Goal: Task Accomplishment & Management: Use online tool/utility

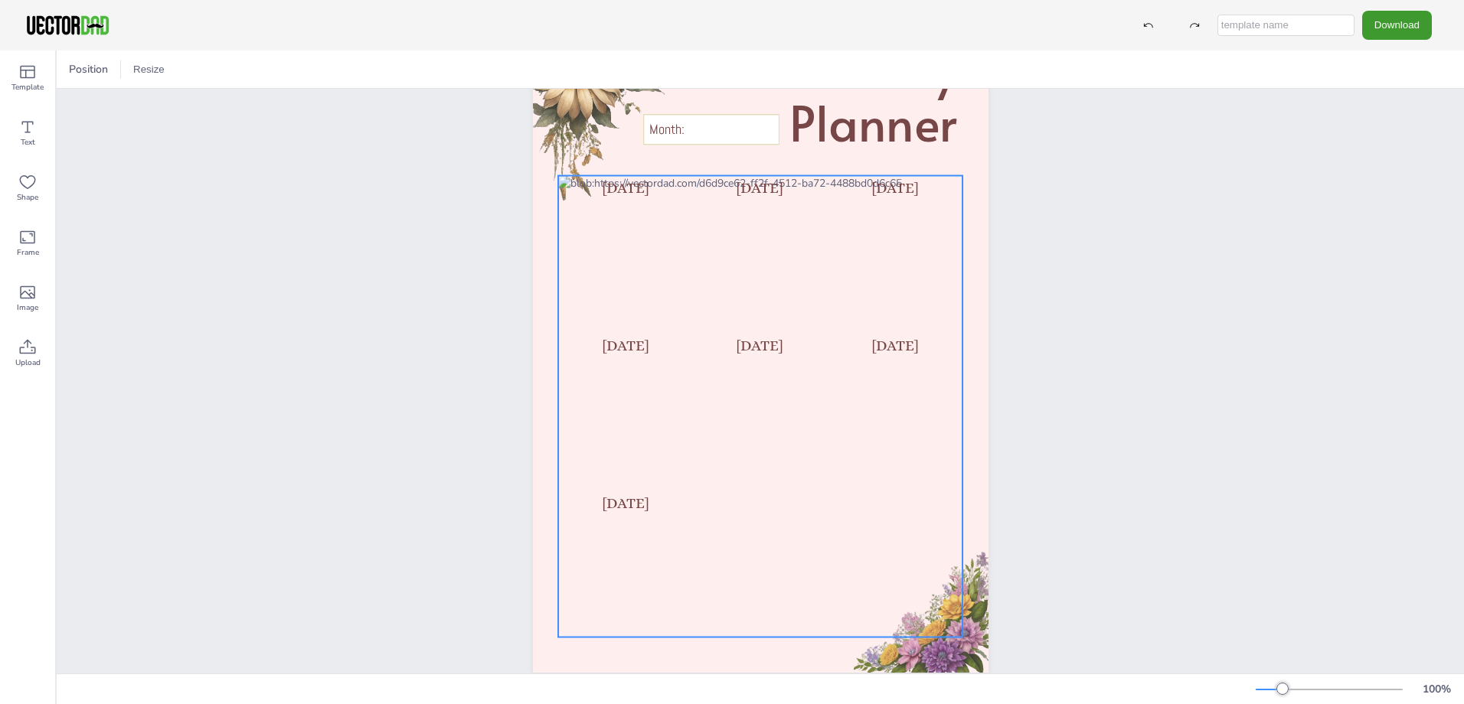
scroll to position [117, 0]
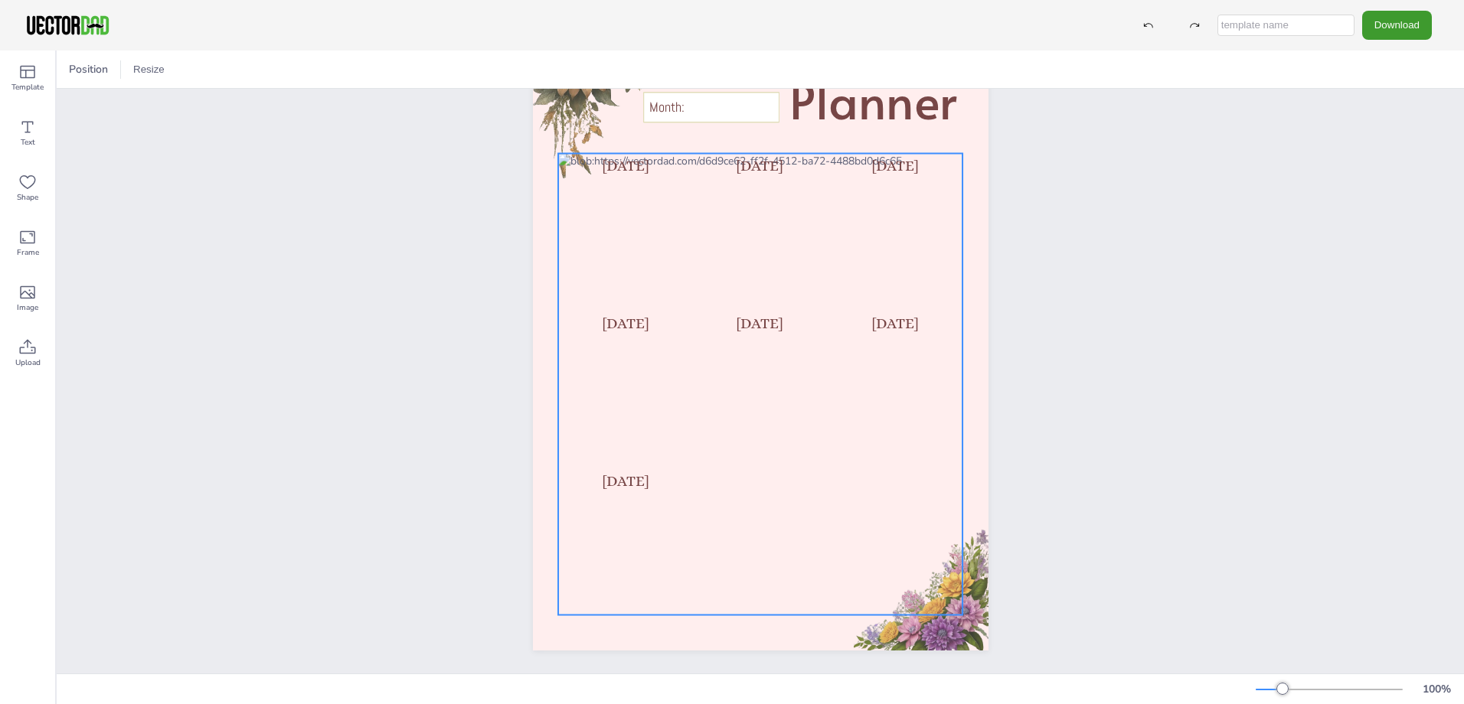
click at [644, 450] on div at bounding box center [760, 385] width 405 height 462
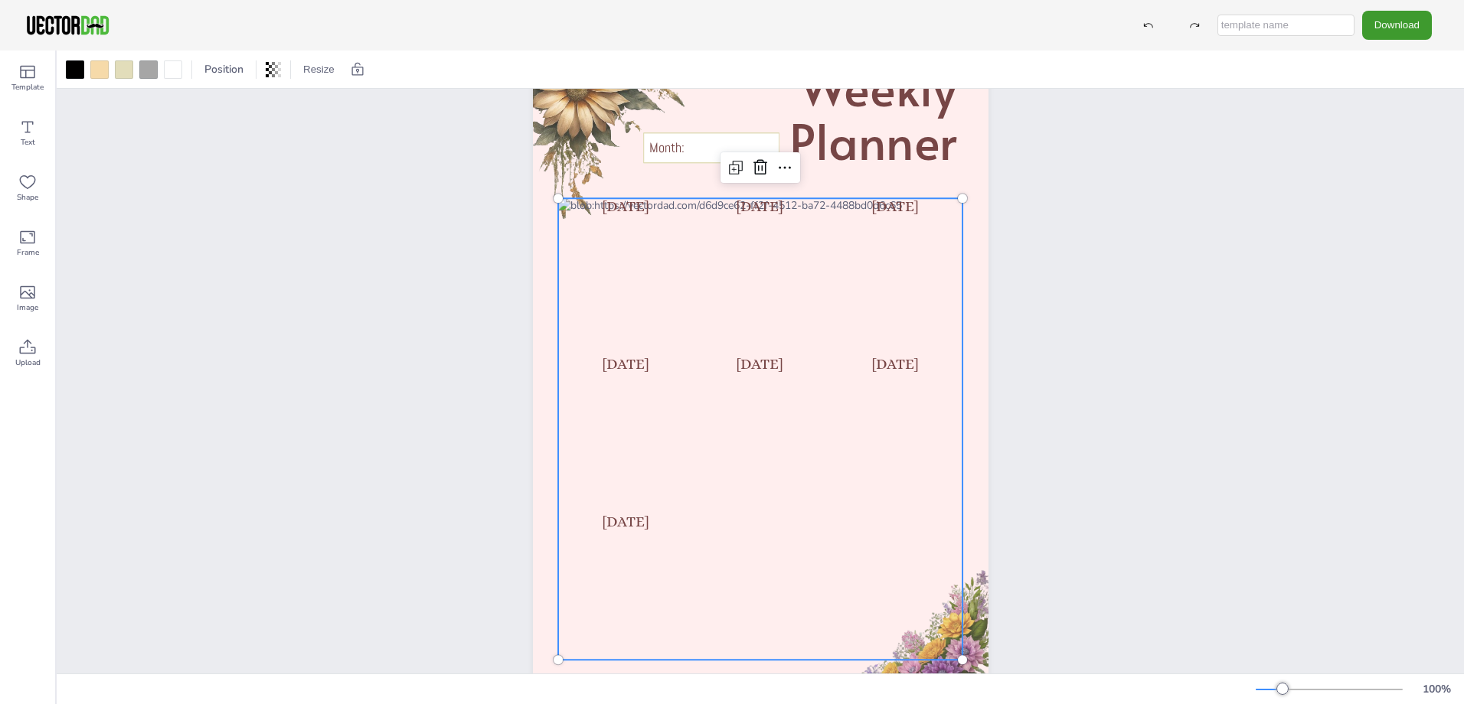
scroll to position [0, 0]
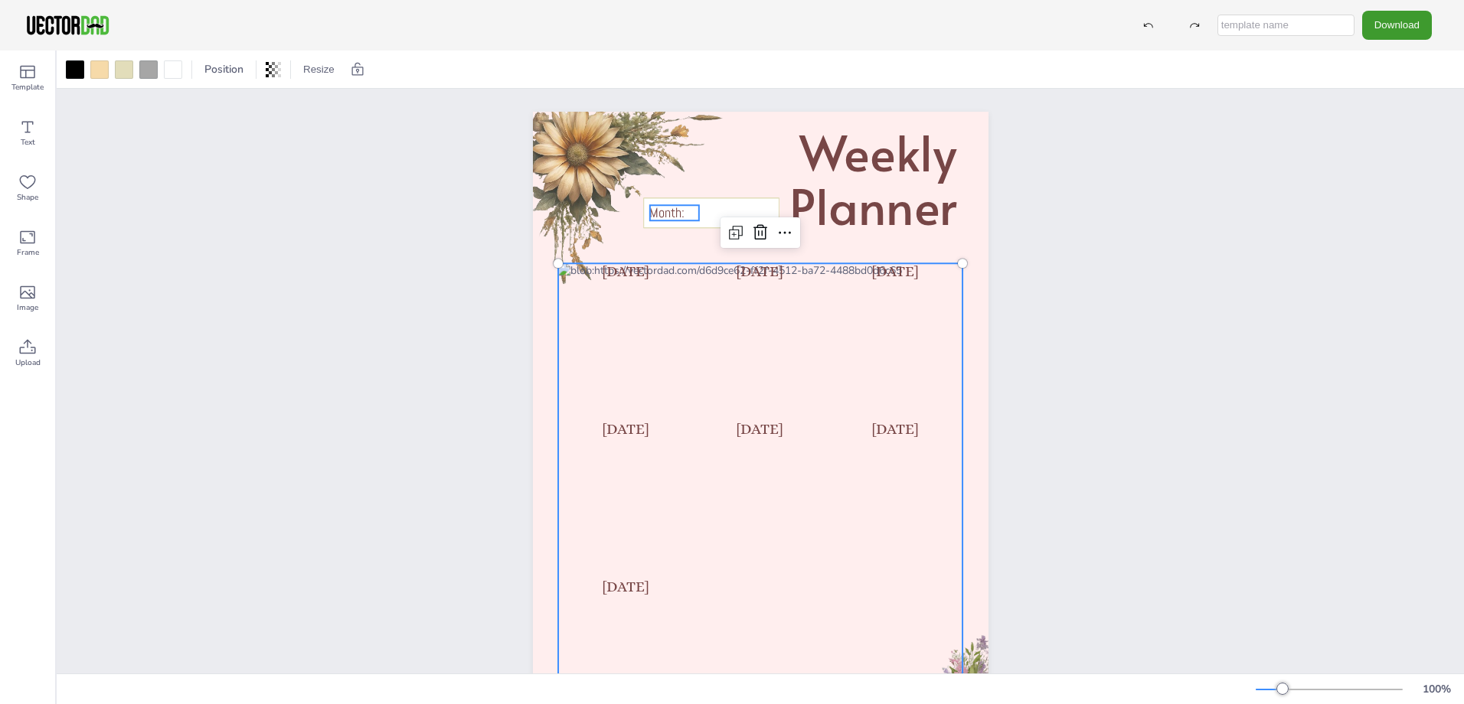
click at [663, 202] on icon at bounding box center [710, 212] width 136 height 31
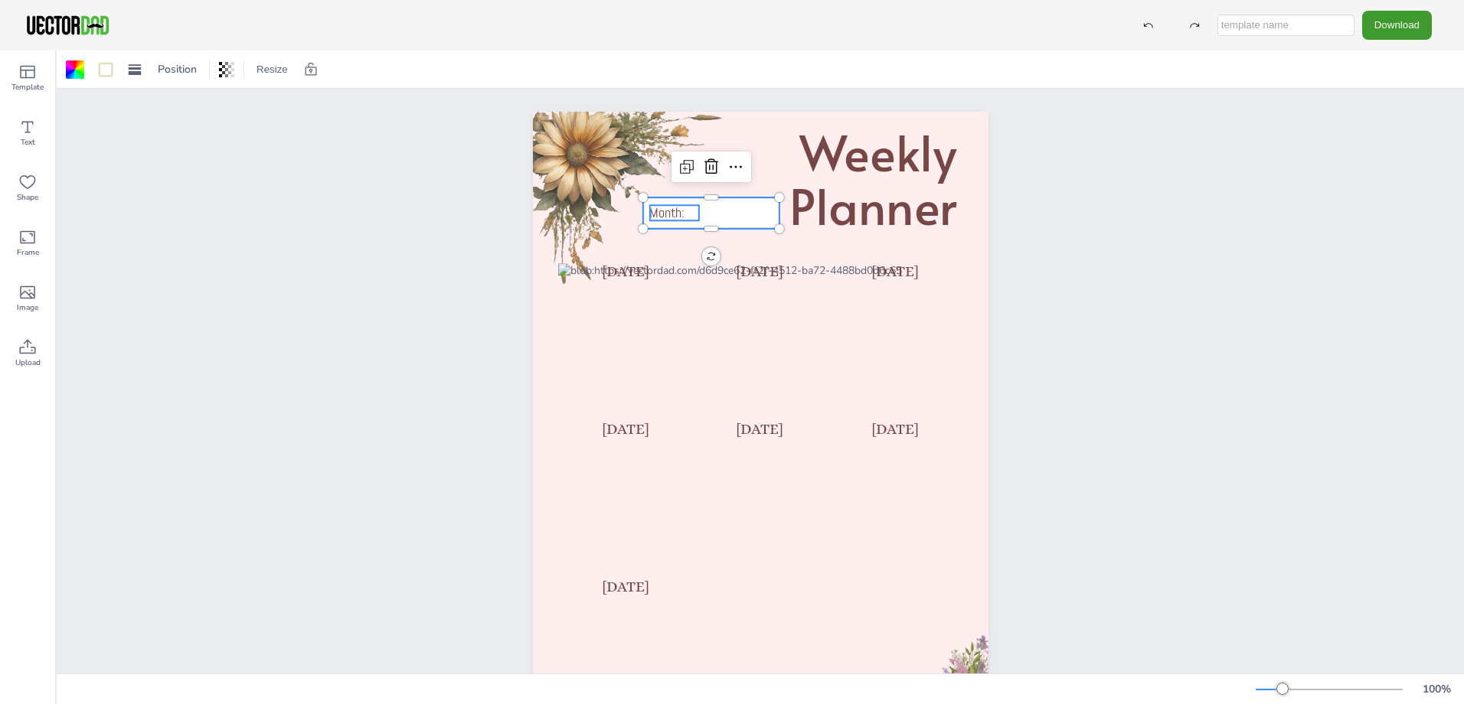
click at [690, 211] on div "Weekly Planner Month: [DATE] [DATE] [DATE] [DATE] [DATE] [DATE] [DATE]" at bounding box center [760, 434] width 455 height 645
click at [707, 211] on icon at bounding box center [710, 212] width 136 height 31
click at [707, 210] on icon at bounding box center [710, 212] width 136 height 31
click at [707, 211] on icon at bounding box center [710, 212] width 136 height 31
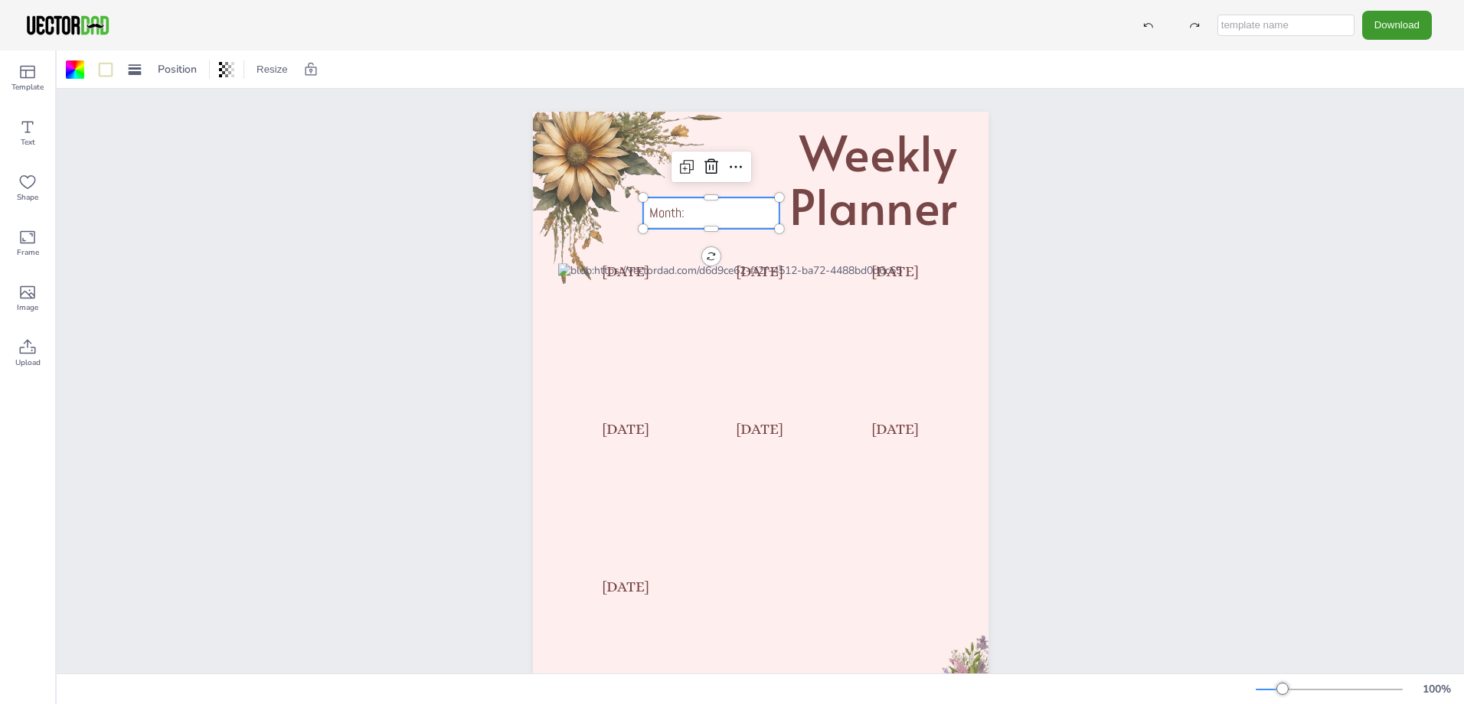
click at [707, 211] on icon at bounding box center [710, 212] width 136 height 31
click at [718, 211] on icon at bounding box center [710, 212] width 136 height 31
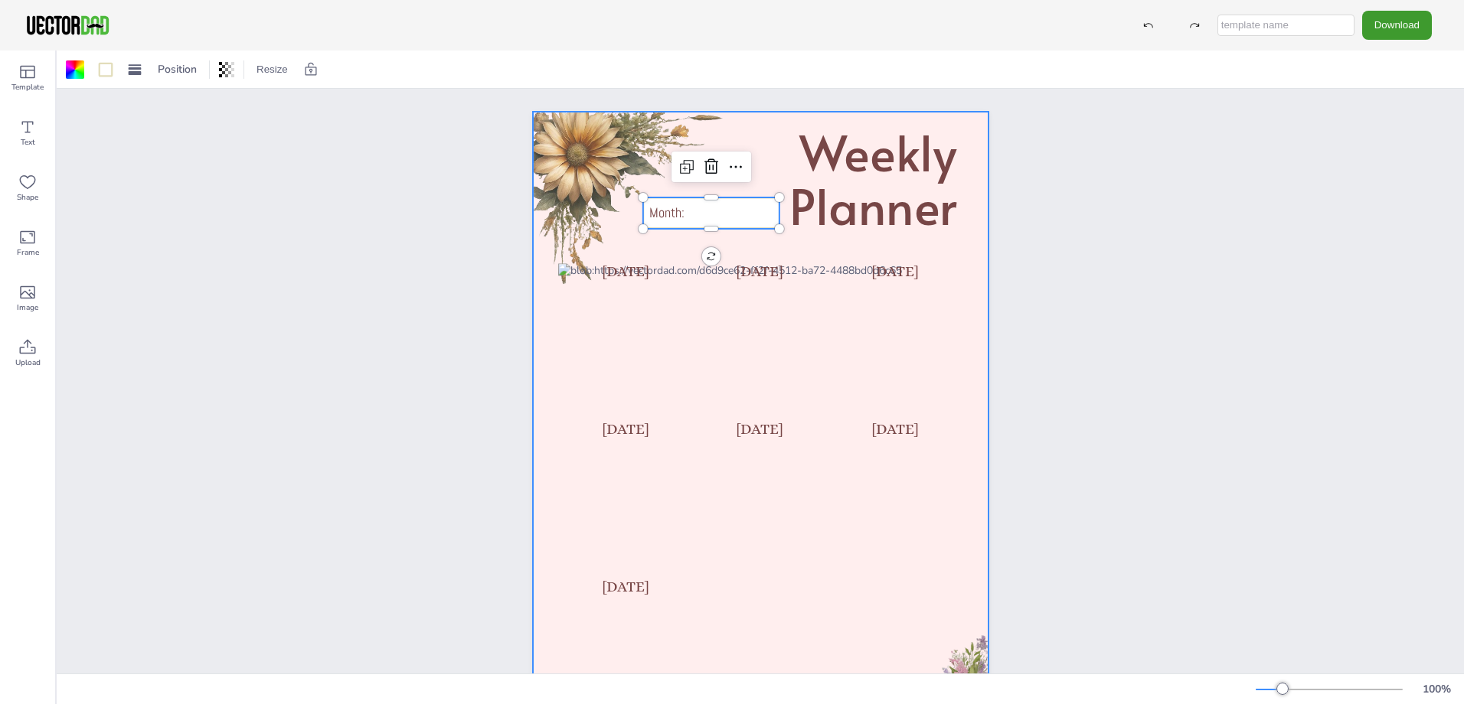
scroll to position [117, 0]
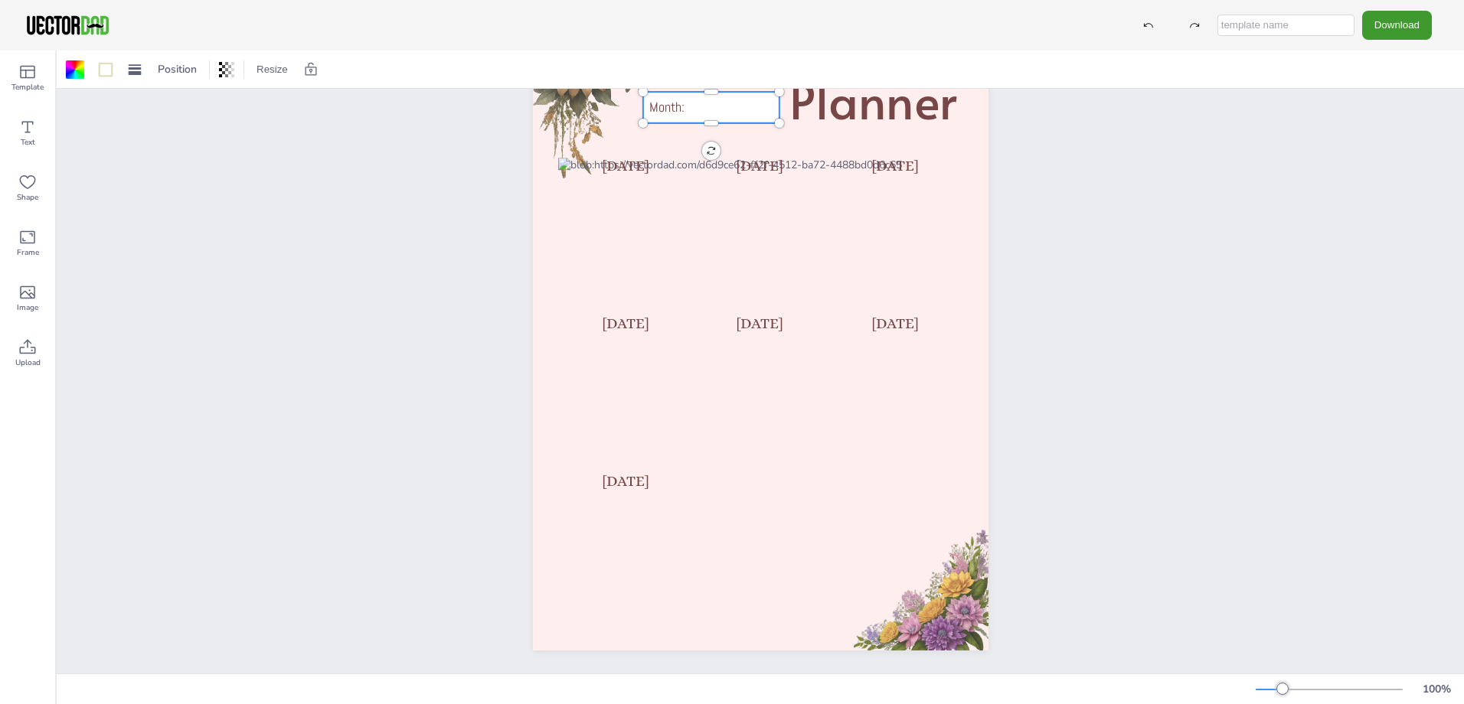
click at [1072, 524] on div "Weekly Planner Month: [DATE] [DATE] [DATE] [DATE] [DATE] [DATE] [DATE]" at bounding box center [760, 328] width 1407 height 690
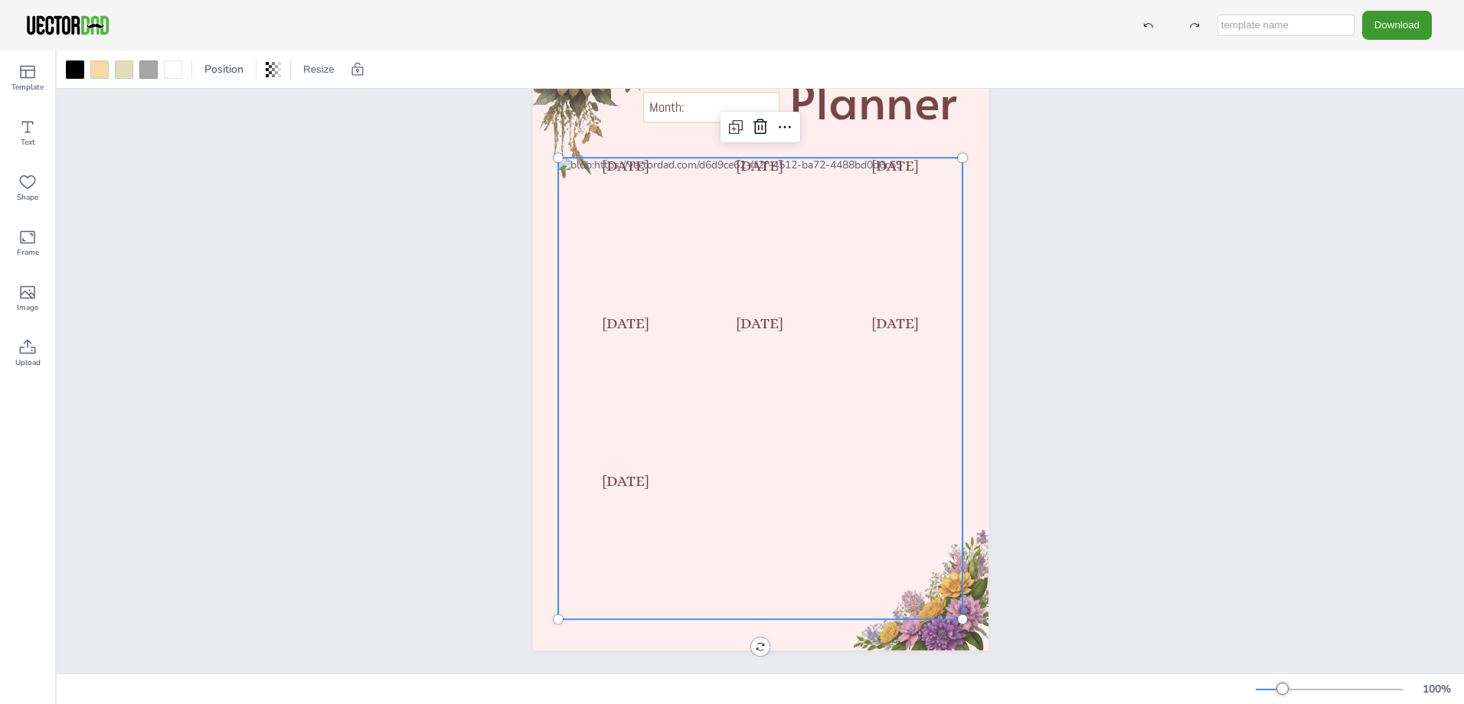
click at [762, 403] on div at bounding box center [760, 389] width 405 height 462
click at [1398, 27] on button "Download" at bounding box center [1397, 25] width 70 height 28
click at [1383, 190] on li "PDF" at bounding box center [1401, 186] width 126 height 31
click at [1037, 432] on div "Weekly Planner Month: [DATE] [DATE] [DATE] [DATE] [DATE] [DATE] [DATE]" at bounding box center [760, 328] width 587 height 690
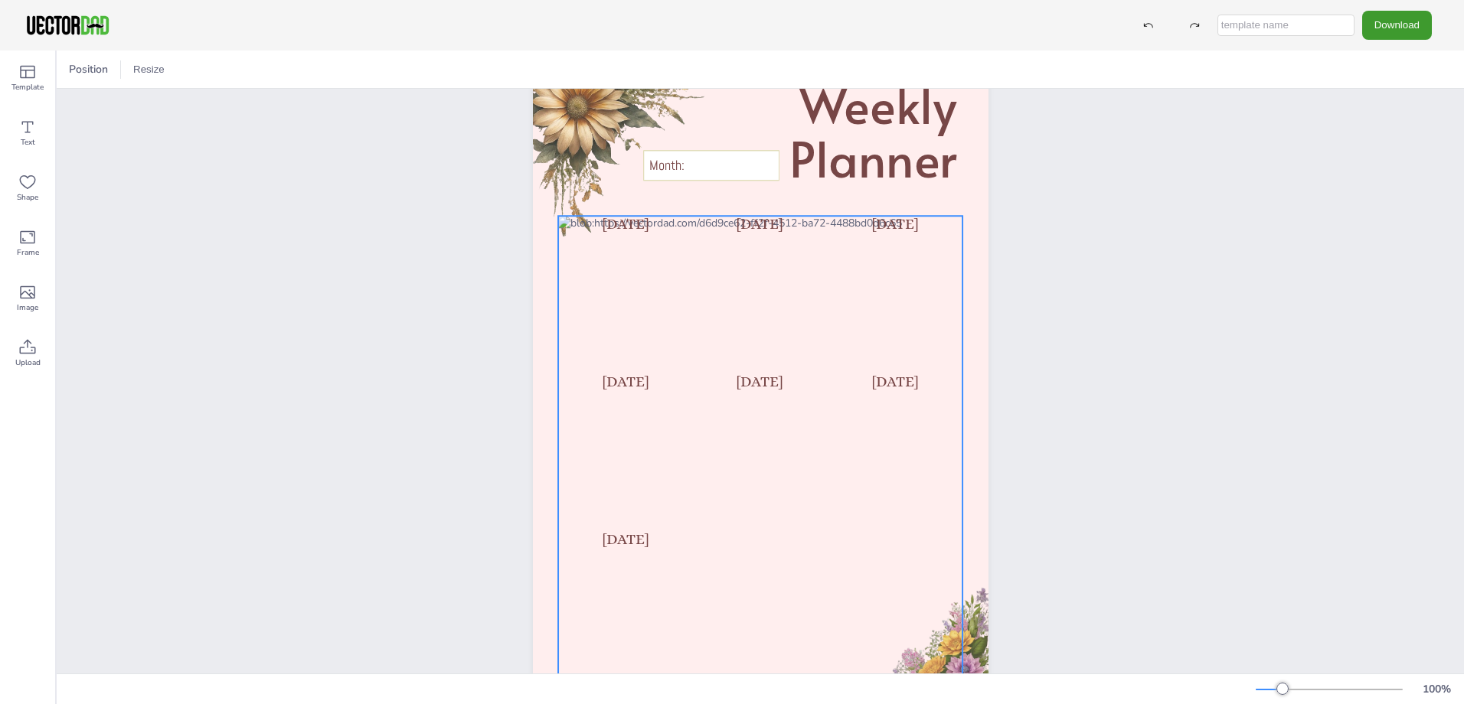
scroll to position [0, 0]
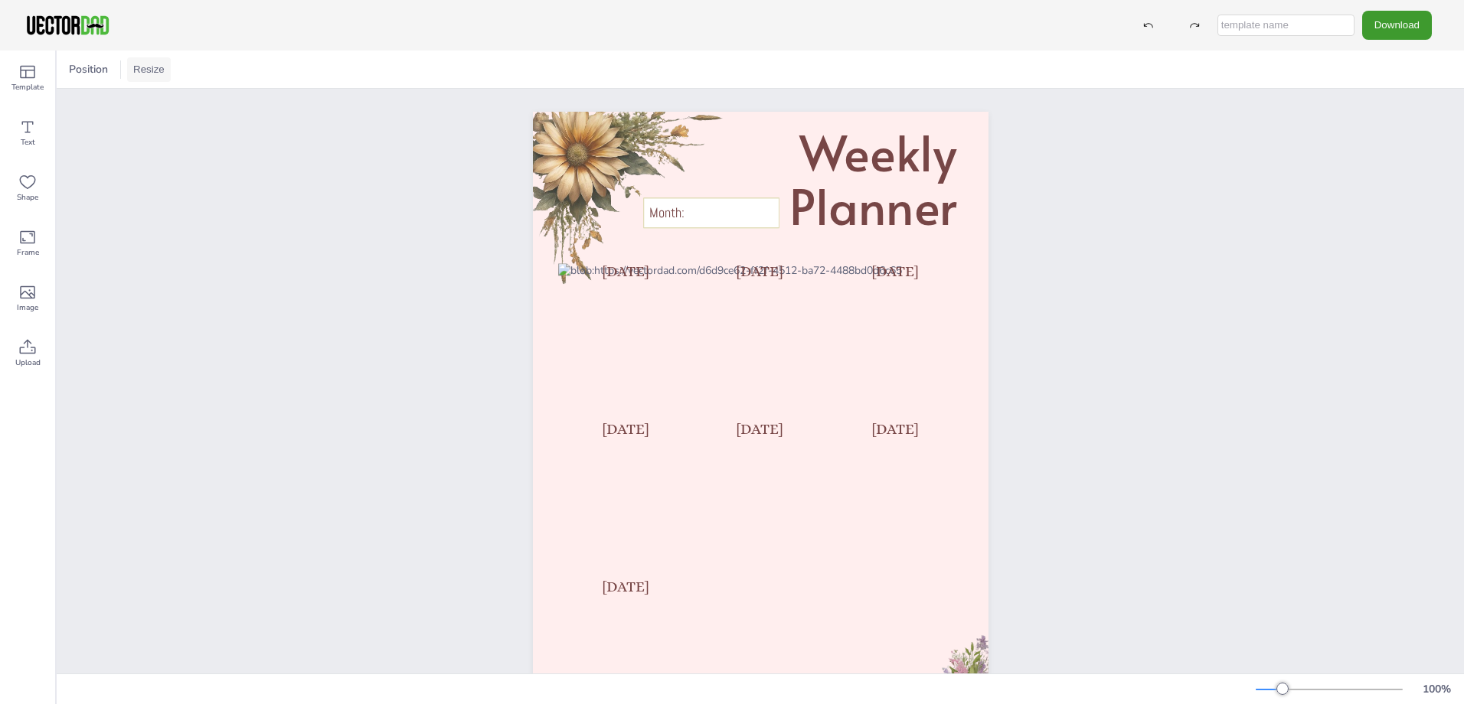
click at [150, 70] on button "Resize" at bounding box center [149, 69] width 44 height 24
click at [154, 99] on li "US Letter (8.5in x 11in)" at bounding box center [191, 101] width 129 height 30
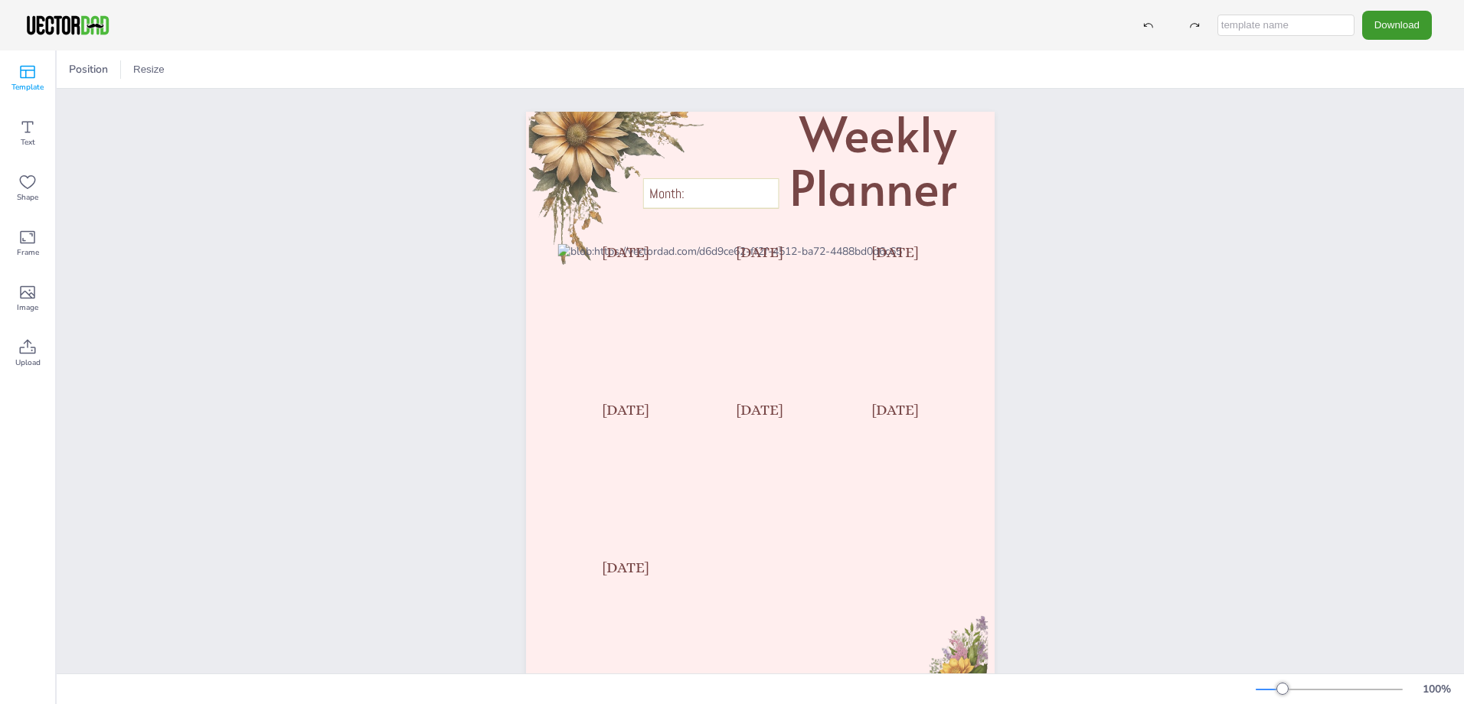
click at [24, 79] on icon at bounding box center [27, 72] width 18 height 18
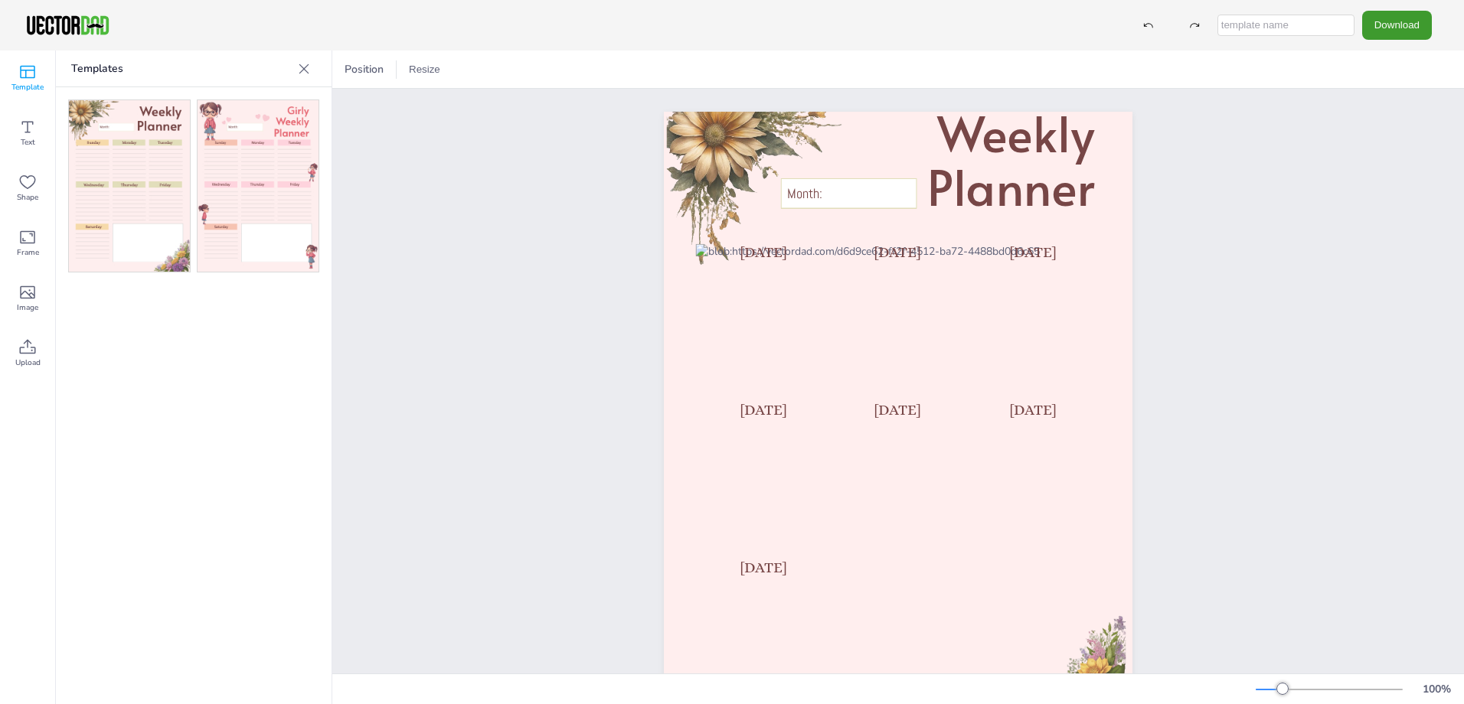
click at [94, 171] on img at bounding box center [129, 185] width 121 height 171
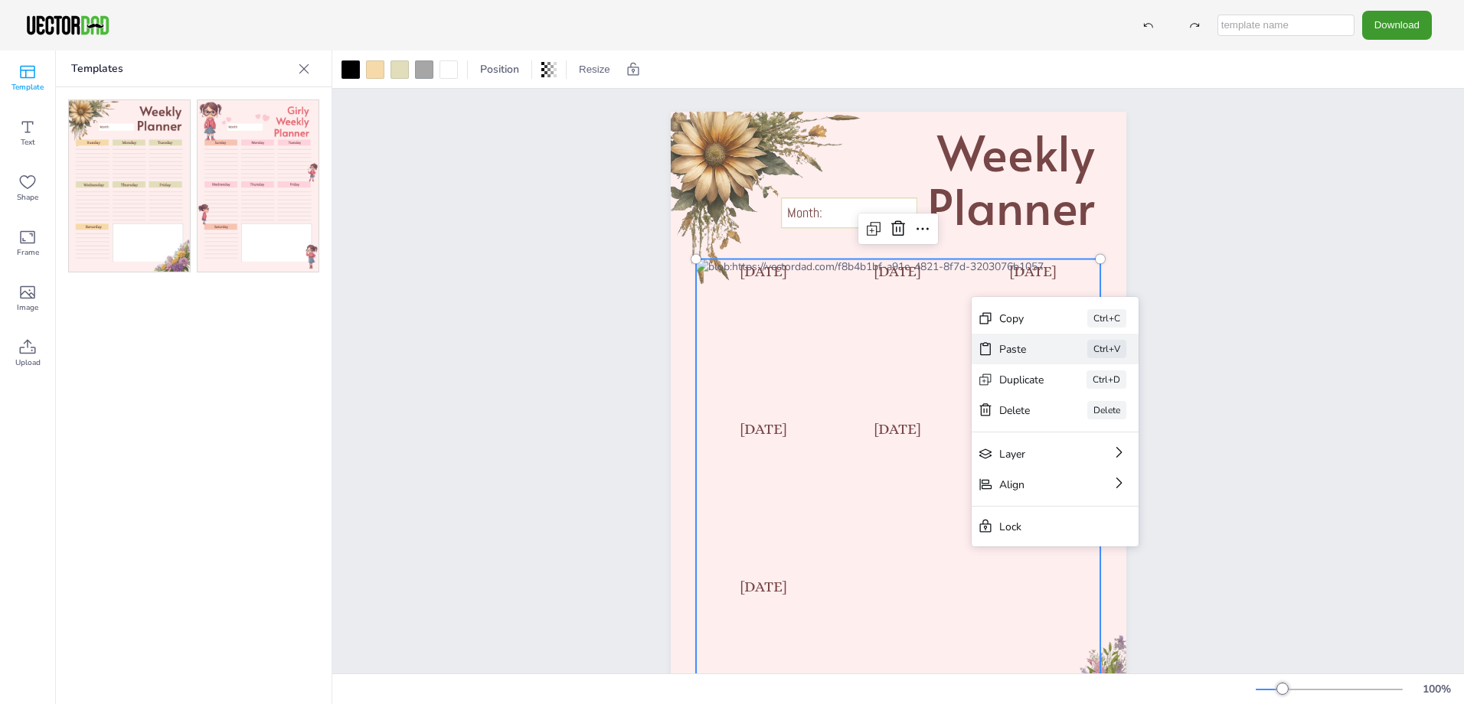
click at [1039, 347] on div "Paste" at bounding box center [1021, 349] width 45 height 15
click at [1043, 373] on div "Duplicate" at bounding box center [1021, 380] width 44 height 15
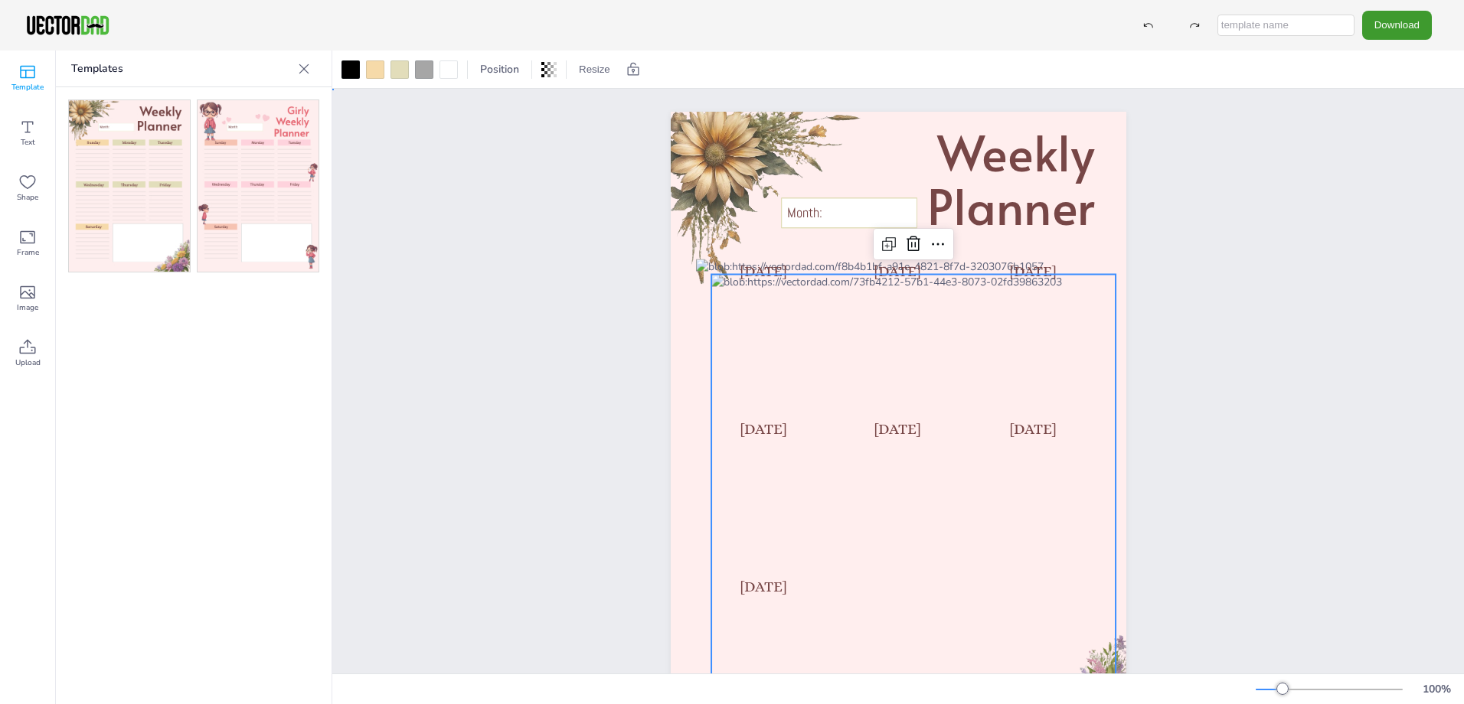
click at [1202, 286] on div "Weekly Planner Month: [DATE] [DATE] [DATE] [DATE] [DATE] [DATE] [DATE]" at bounding box center [897, 434] width 1131 height 690
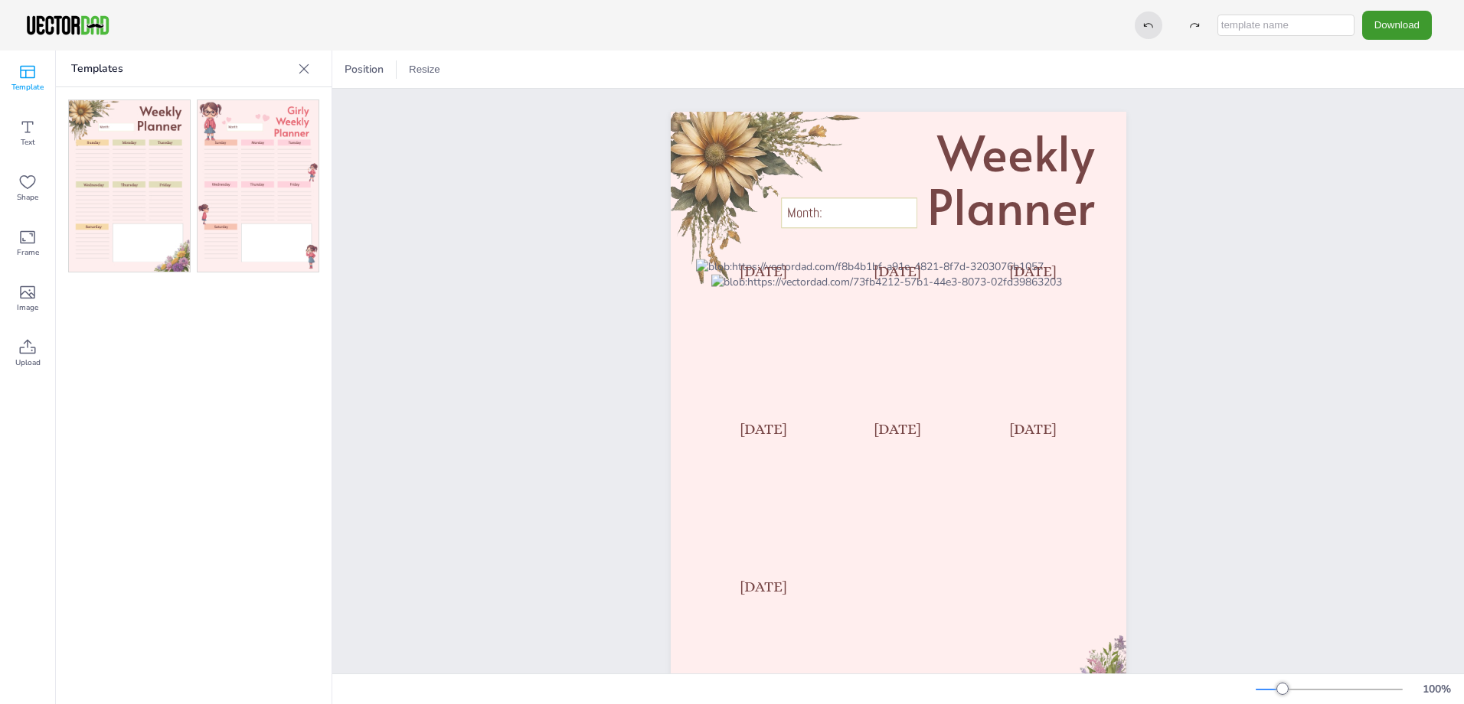
click at [1150, 26] on icon at bounding box center [1148, 25] width 11 height 11
click at [1160, 318] on div "Weekly Planner Month: [DATE] [DATE] [DATE] [DATE] [DATE] [DATE] [DATE]" at bounding box center [898, 434] width 587 height 690
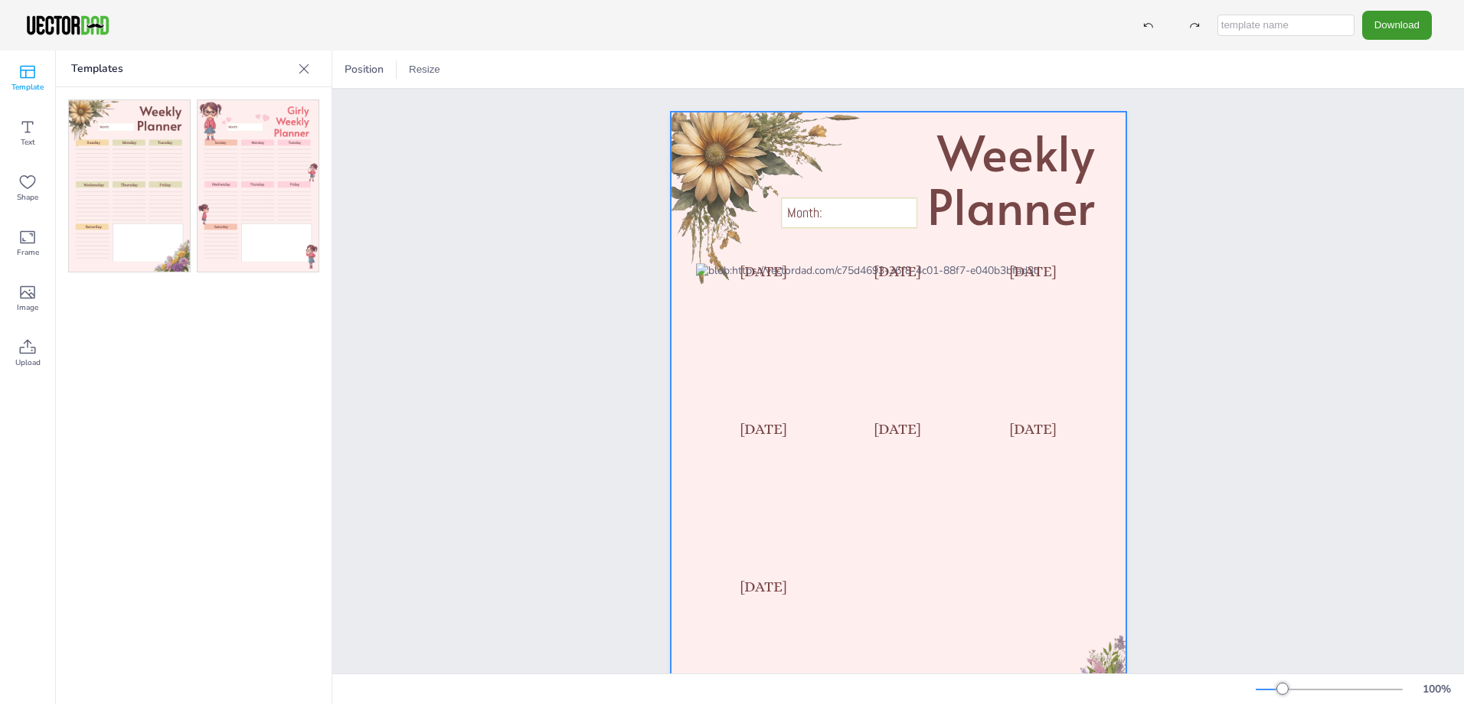
click at [1105, 123] on div at bounding box center [898, 434] width 455 height 645
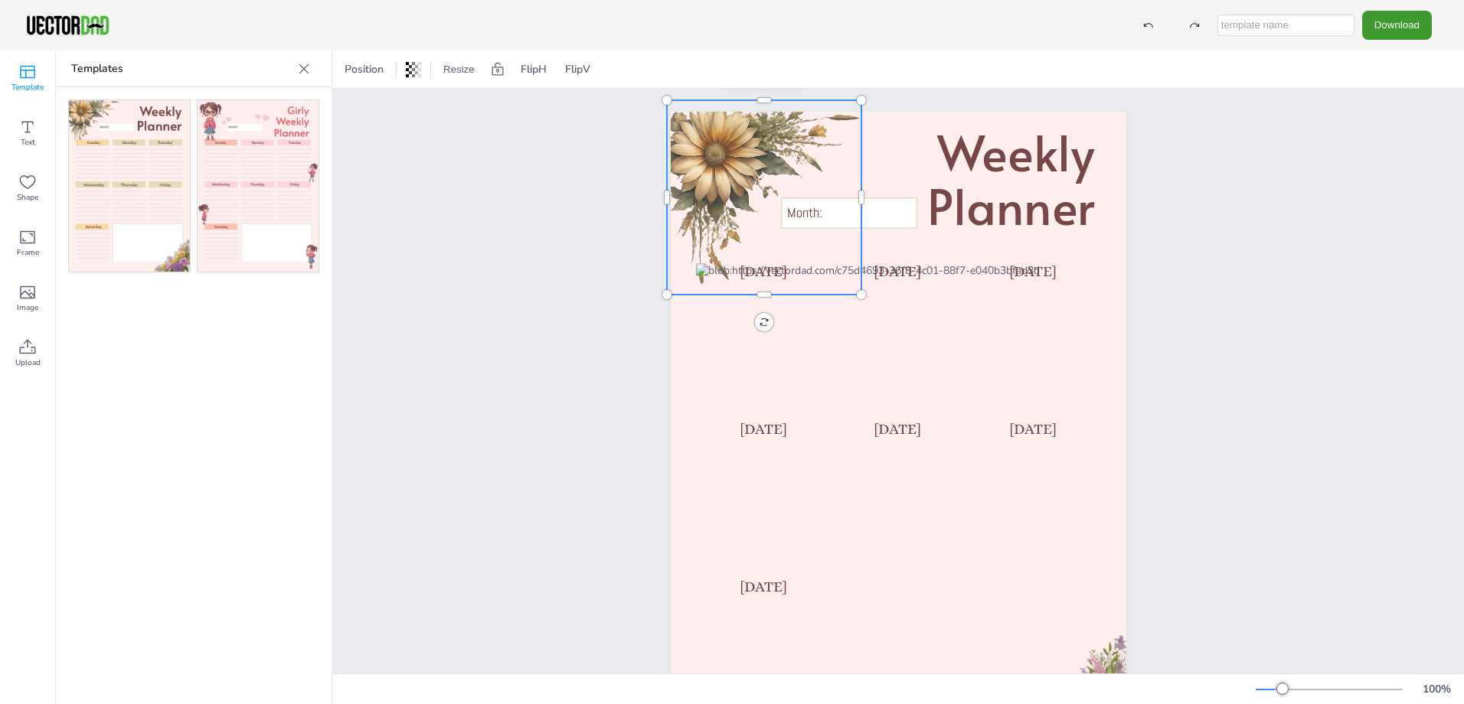
click at [805, 139] on div at bounding box center [764, 197] width 194 height 194
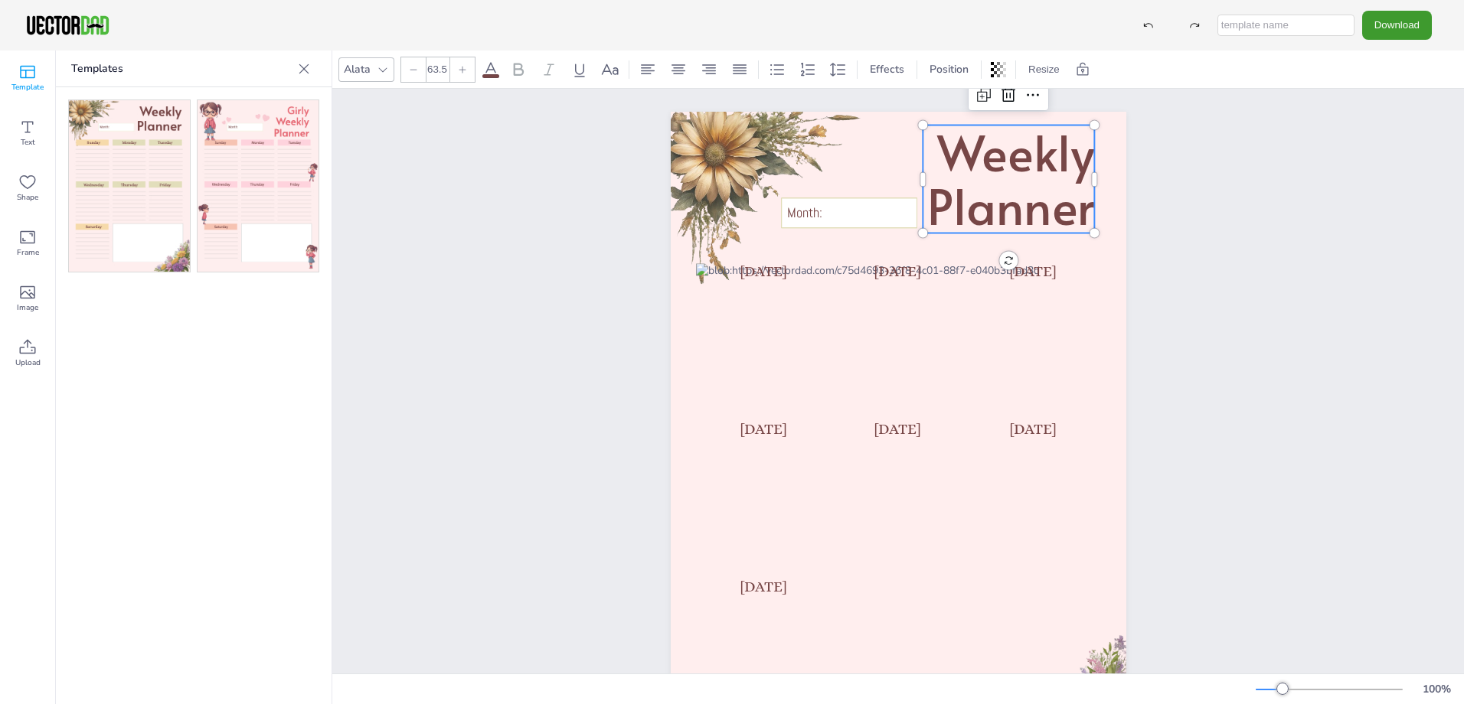
click at [918, 151] on div "Weekly Planner Month: [DATE] [DATE] [DATE] [DATE] [DATE] [DATE] [DATE]" at bounding box center [898, 434] width 455 height 645
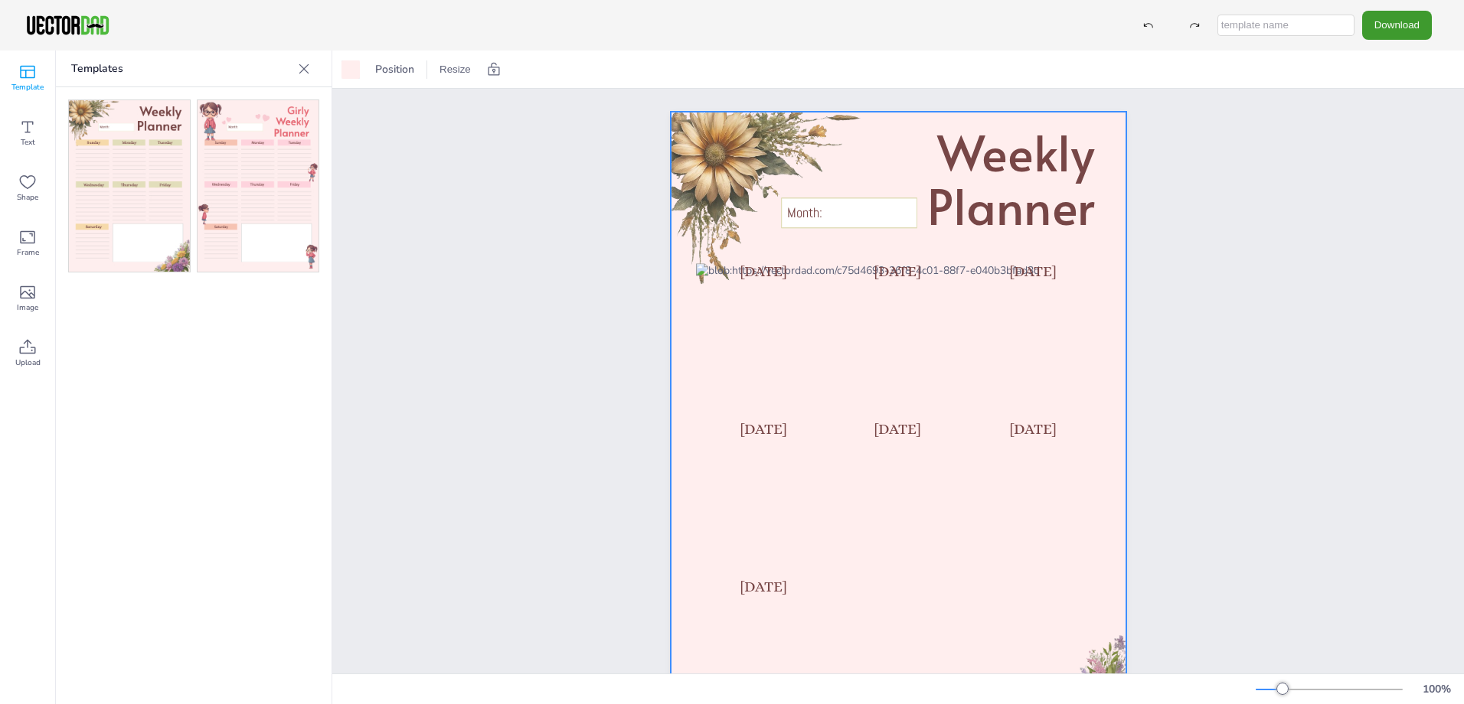
click at [122, 176] on img at bounding box center [129, 185] width 121 height 171
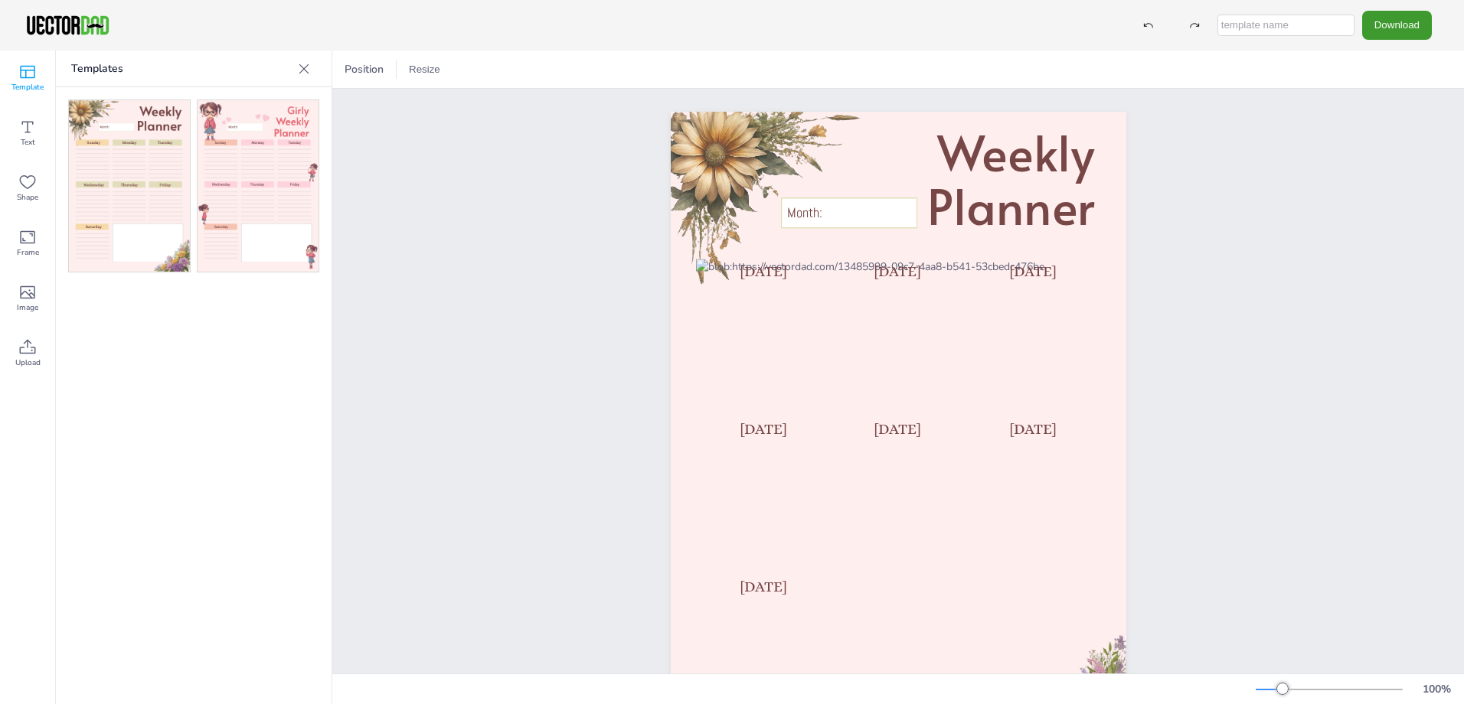
click at [270, 202] on img at bounding box center [257, 185] width 121 height 171
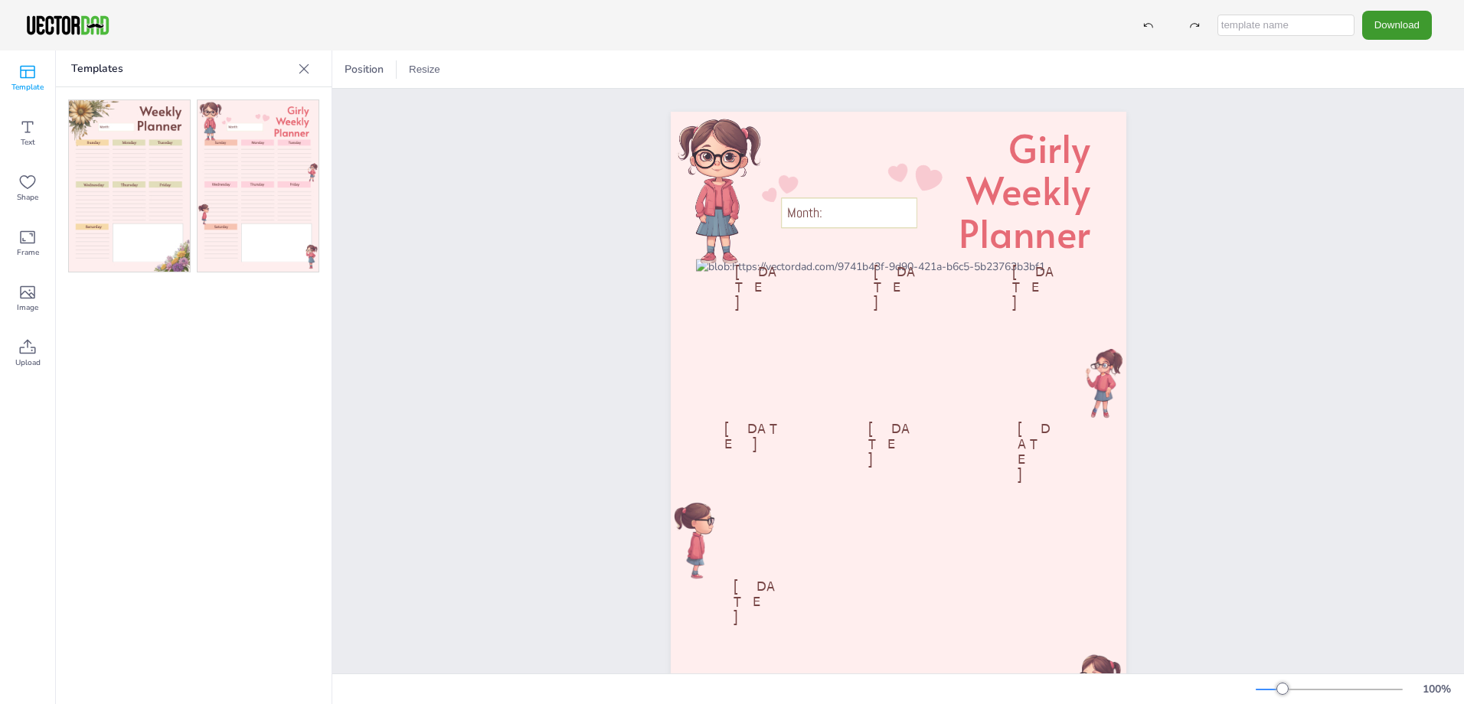
click at [135, 188] on img at bounding box center [129, 185] width 121 height 171
